Goal: Use online tool/utility: Utilize a website feature to perform a specific function

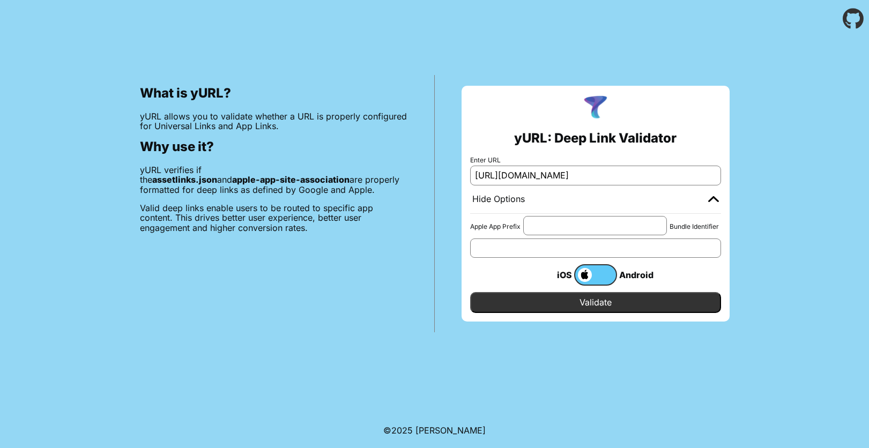
click at [617, 172] on input "[URL][DOMAIN_NAME]" at bounding box center [595, 175] width 251 height 19
click at [573, 308] on input "Validate" at bounding box center [595, 302] width 251 height 20
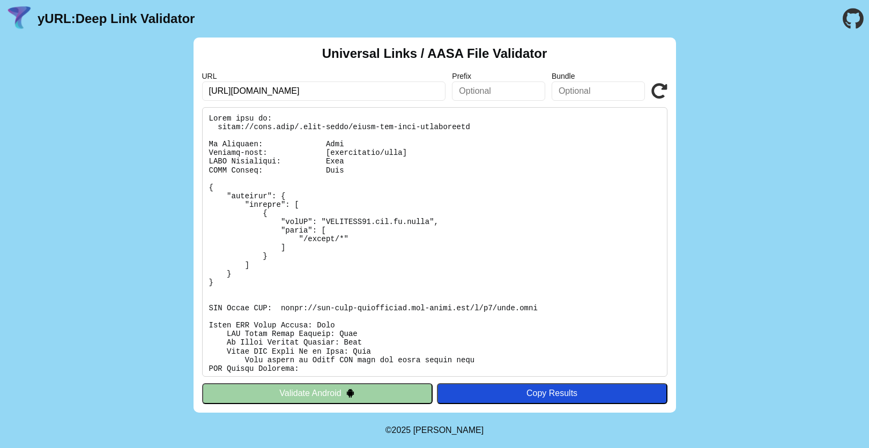
click at [378, 93] on input "[URL][DOMAIN_NAME]" at bounding box center [324, 90] width 244 height 19
paste input "[DOMAIN_NAME]/dyerzjx/"
type input "[URL][DOMAIN_NAME]"
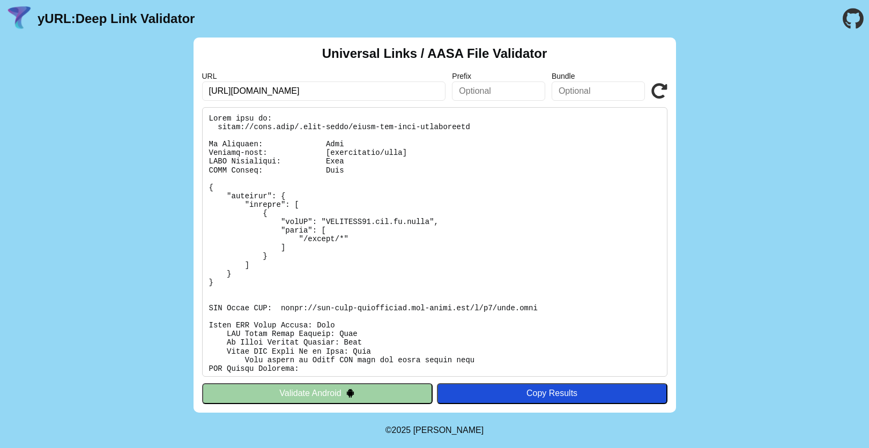
click at [655, 92] on icon at bounding box center [659, 91] width 16 height 16
click at [341, 184] on pre at bounding box center [434, 242] width 465 height 270
drag, startPoint x: 249, startPoint y: 125, endPoint x: 423, endPoint y: 130, distance: 173.8
click at [423, 130] on pre at bounding box center [434, 242] width 465 height 270
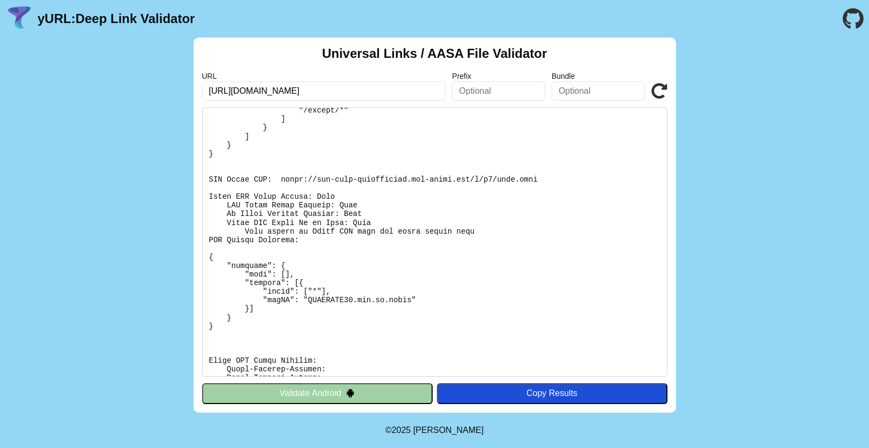
scroll to position [128, 0]
click at [296, 235] on pre at bounding box center [434, 242] width 465 height 270
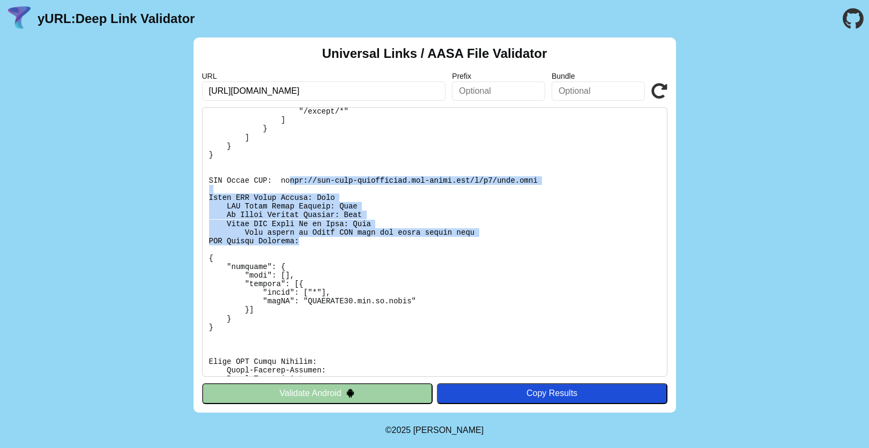
drag, startPoint x: 288, startPoint y: 183, endPoint x: 405, endPoint y: 238, distance: 128.8
click at [405, 238] on pre at bounding box center [434, 242] width 465 height 270
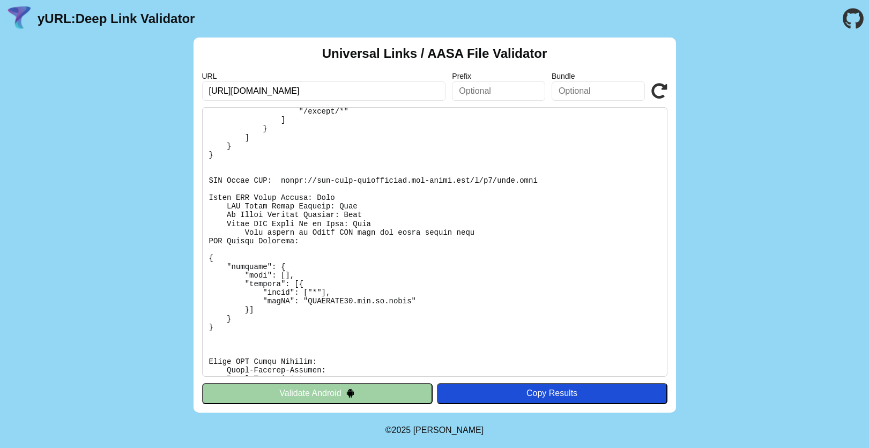
click at [376, 265] on pre at bounding box center [434, 242] width 465 height 270
drag, startPoint x: 313, startPoint y: 233, endPoint x: 441, endPoint y: 236, distance: 128.7
click at [441, 236] on pre at bounding box center [434, 242] width 465 height 270
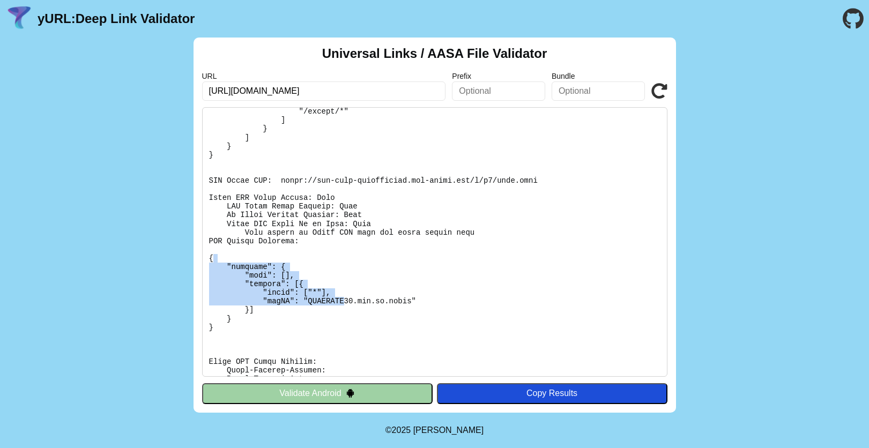
drag, startPoint x: 251, startPoint y: 262, endPoint x: 344, endPoint y: 304, distance: 102.0
click at [344, 304] on pre at bounding box center [434, 242] width 465 height 270
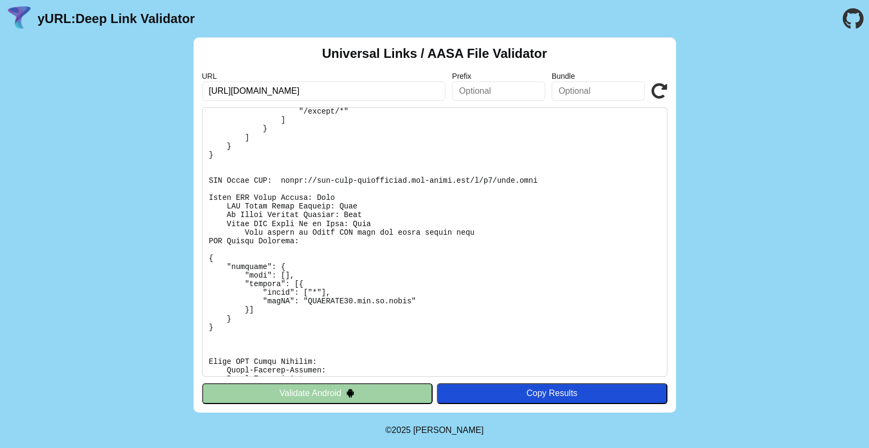
click at [557, 347] on pre at bounding box center [434, 242] width 465 height 270
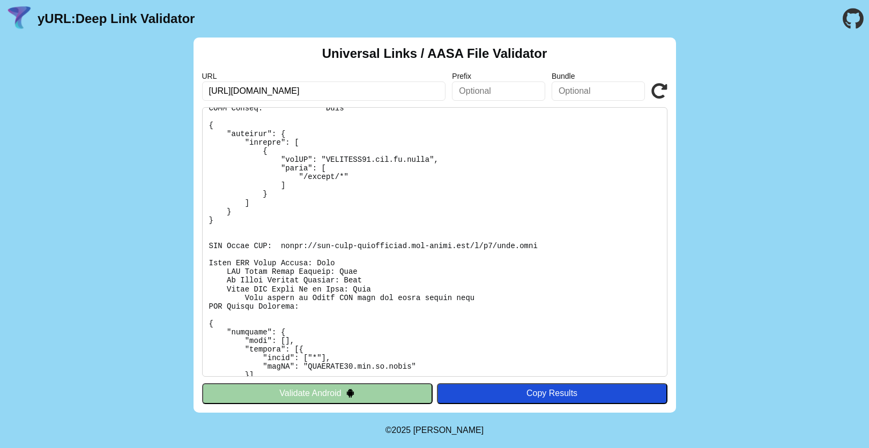
scroll to position [0, 0]
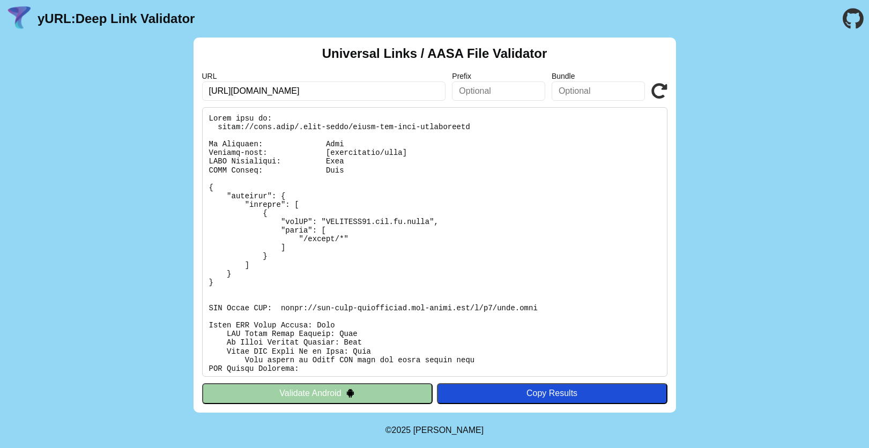
click at [440, 201] on pre at bounding box center [434, 242] width 465 height 270
click at [313, 130] on pre at bounding box center [434, 242] width 465 height 270
drag, startPoint x: 217, startPoint y: 127, endPoint x: 480, endPoint y: 125, distance: 263.8
click at [480, 125] on pre at bounding box center [434, 242] width 465 height 270
copy pre "[URL][DOMAIN_NAME]"
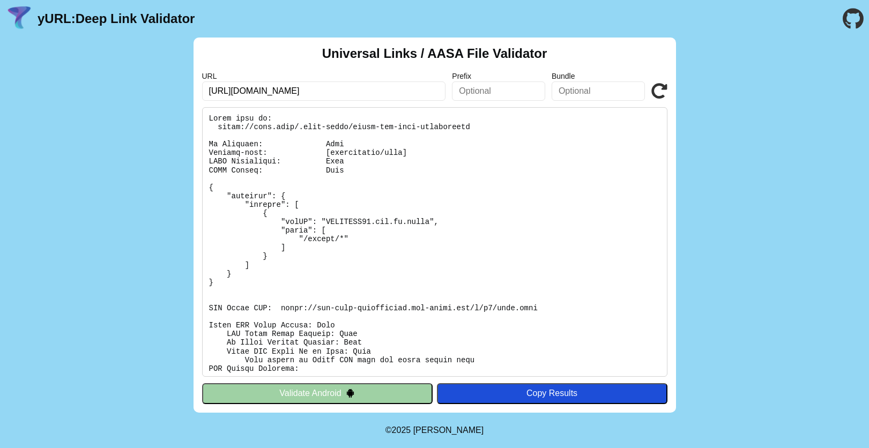
click at [321, 239] on pre at bounding box center [434, 242] width 465 height 270
click at [324, 94] on input "[URL][DOMAIN_NAME]" at bounding box center [324, 90] width 244 height 19
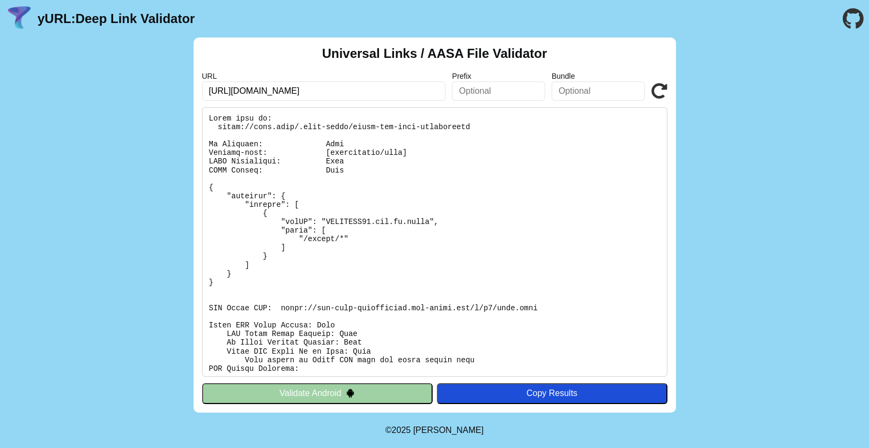
click at [316, 90] on input "[URL][DOMAIN_NAME]" at bounding box center [324, 90] width 244 height 19
drag, startPoint x: 311, startPoint y: 88, endPoint x: 337, endPoint y: 90, distance: 26.3
click at [337, 90] on input "[URL][DOMAIN_NAME]" at bounding box center [324, 90] width 244 height 19
click at [347, 184] on pre at bounding box center [434, 242] width 465 height 270
click at [294, 231] on pre at bounding box center [434, 242] width 465 height 270
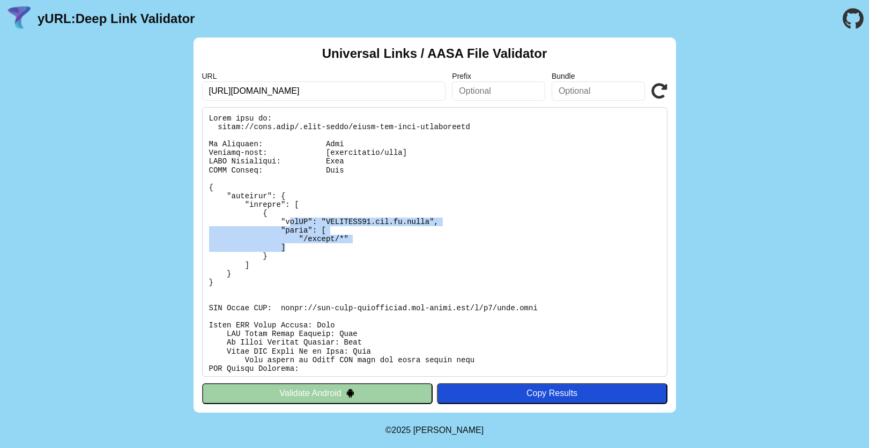
drag, startPoint x: 291, startPoint y: 218, endPoint x: 347, endPoint y: 249, distance: 64.1
click at [347, 249] on pre at bounding box center [434, 242] width 465 height 270
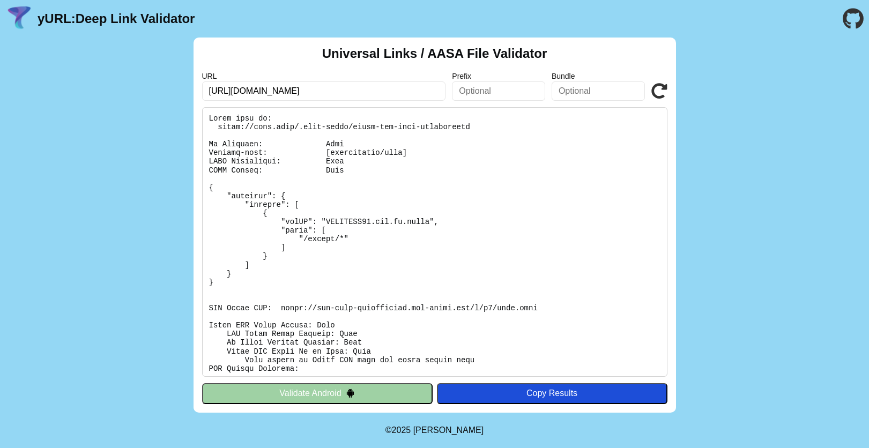
click at [408, 262] on pre at bounding box center [434, 242] width 465 height 270
click at [346, 258] on pre at bounding box center [434, 242] width 465 height 270
click at [467, 267] on pre at bounding box center [434, 242] width 465 height 270
click at [478, 257] on pre at bounding box center [434, 242] width 465 height 270
click at [451, 270] on pre at bounding box center [434, 242] width 465 height 270
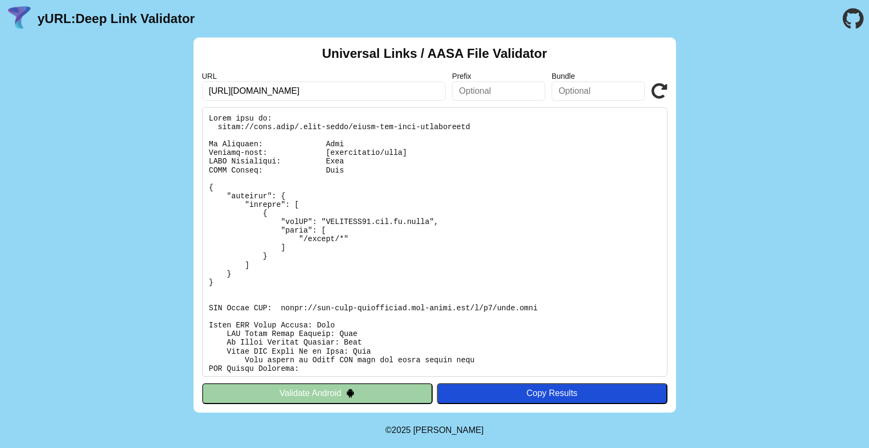
click at [258, 93] on input "[URL][DOMAIN_NAME]" at bounding box center [324, 90] width 244 height 19
click at [795, 180] on div "Universal Links / AASA File Validator URL [URL][DOMAIN_NAME] Prefix Bundle Vali…" at bounding box center [434, 225] width 869 height 375
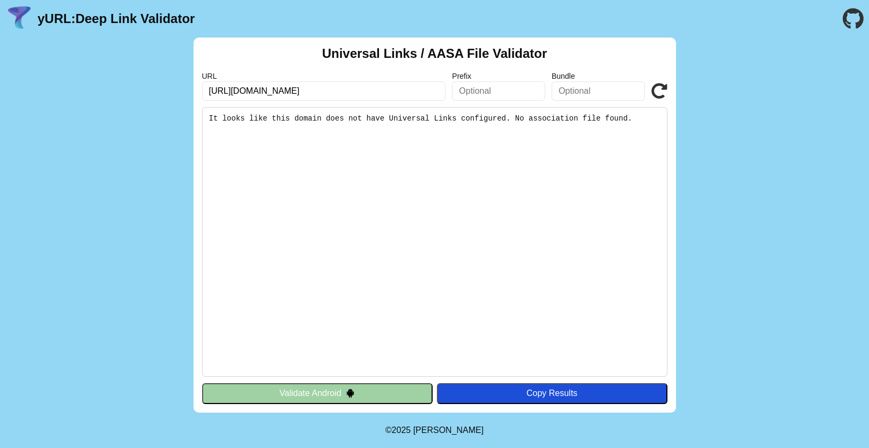
click at [328, 118] on pre "It looks like this domain does not have Universal Links configured. No associat…" at bounding box center [434, 242] width 465 height 270
click at [357, 86] on input "https://universal.zkjy.cloud/dyerzjx/" at bounding box center [324, 90] width 244 height 19
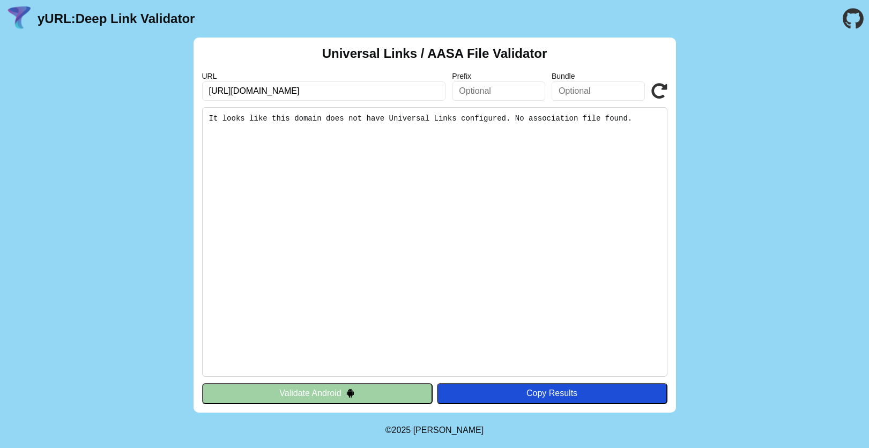
click at [363, 88] on input "https://universal.zkjy.cloud/dyerzjx/" at bounding box center [324, 90] width 244 height 19
type input "https://universal.zkjy.cloud/dyerzjx/"
click button "Validate" at bounding box center [0, 0] width 0 height 0
click at [354, 87] on input "https://universal.zkjy.cloud/dyerzjx/" at bounding box center [324, 90] width 244 height 19
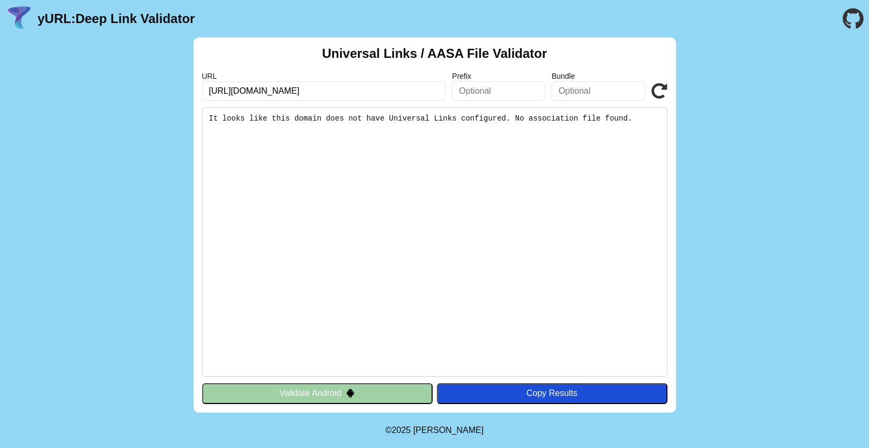
click at [354, 87] on input "https://universal.zkjy.cloud/dyerzjx/" at bounding box center [324, 90] width 244 height 19
